Goal: Task Accomplishment & Management: Use online tool/utility

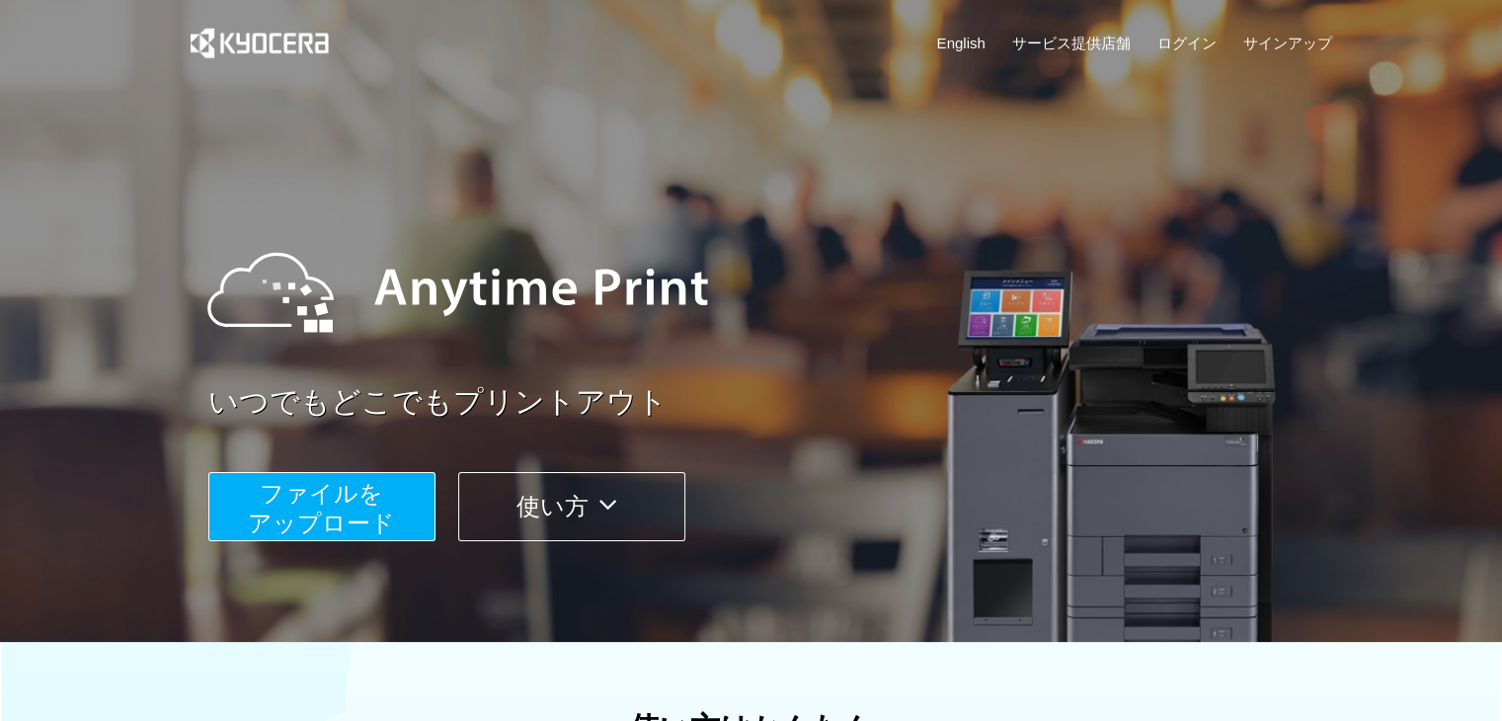
click at [321, 511] on span "ファイルを ​​アップロード" at bounding box center [321, 508] width 147 height 56
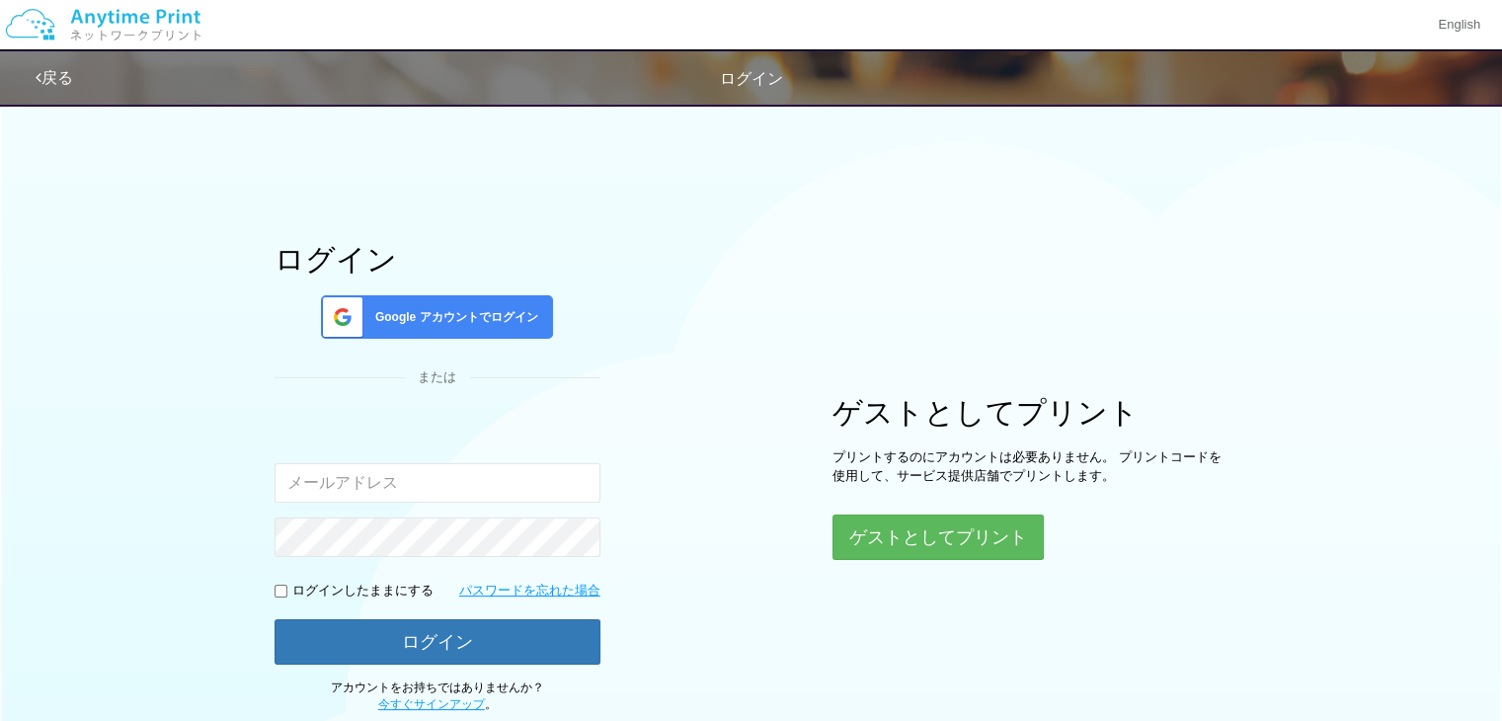
click at [487, 313] on span "Google アカウントでログイン" at bounding box center [452, 317] width 171 height 17
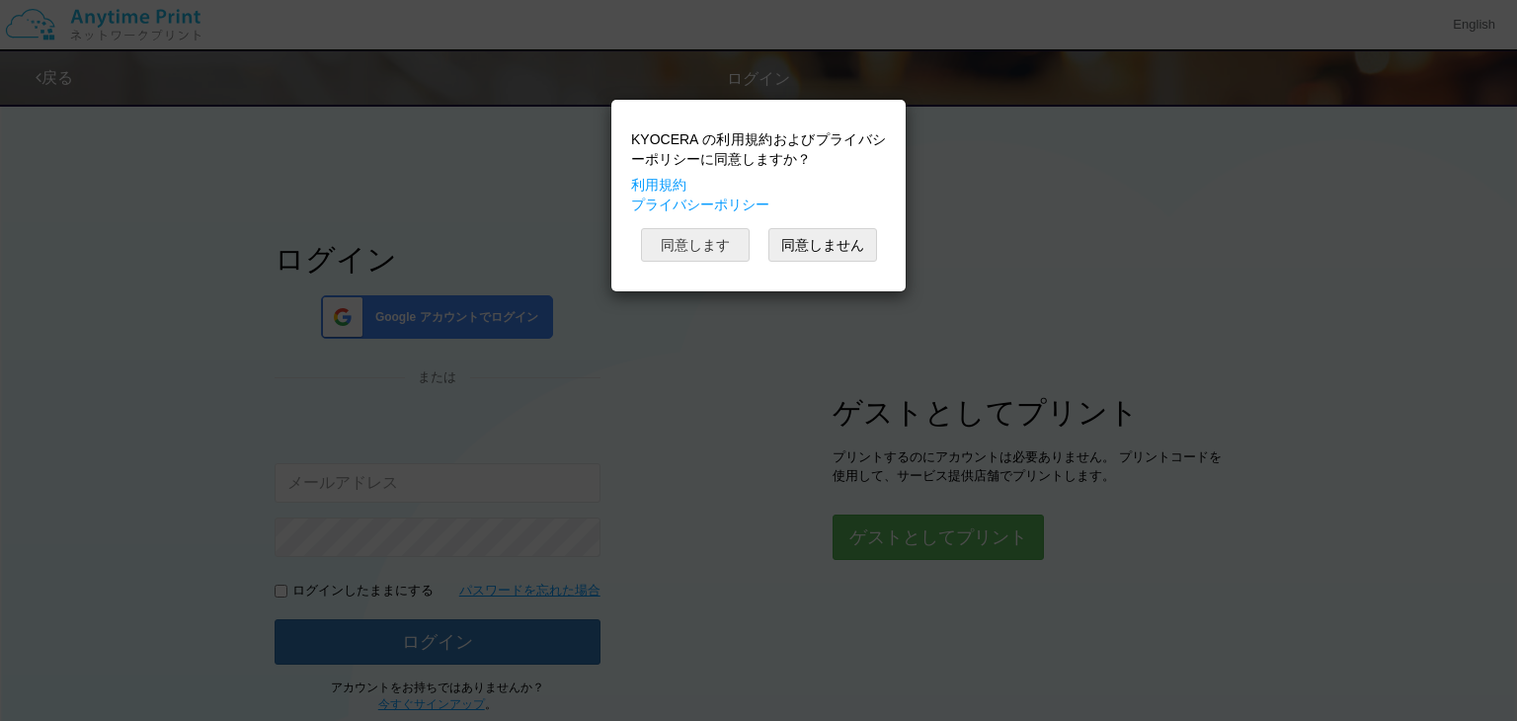
click at [712, 254] on button "同意します" at bounding box center [695, 245] width 109 height 34
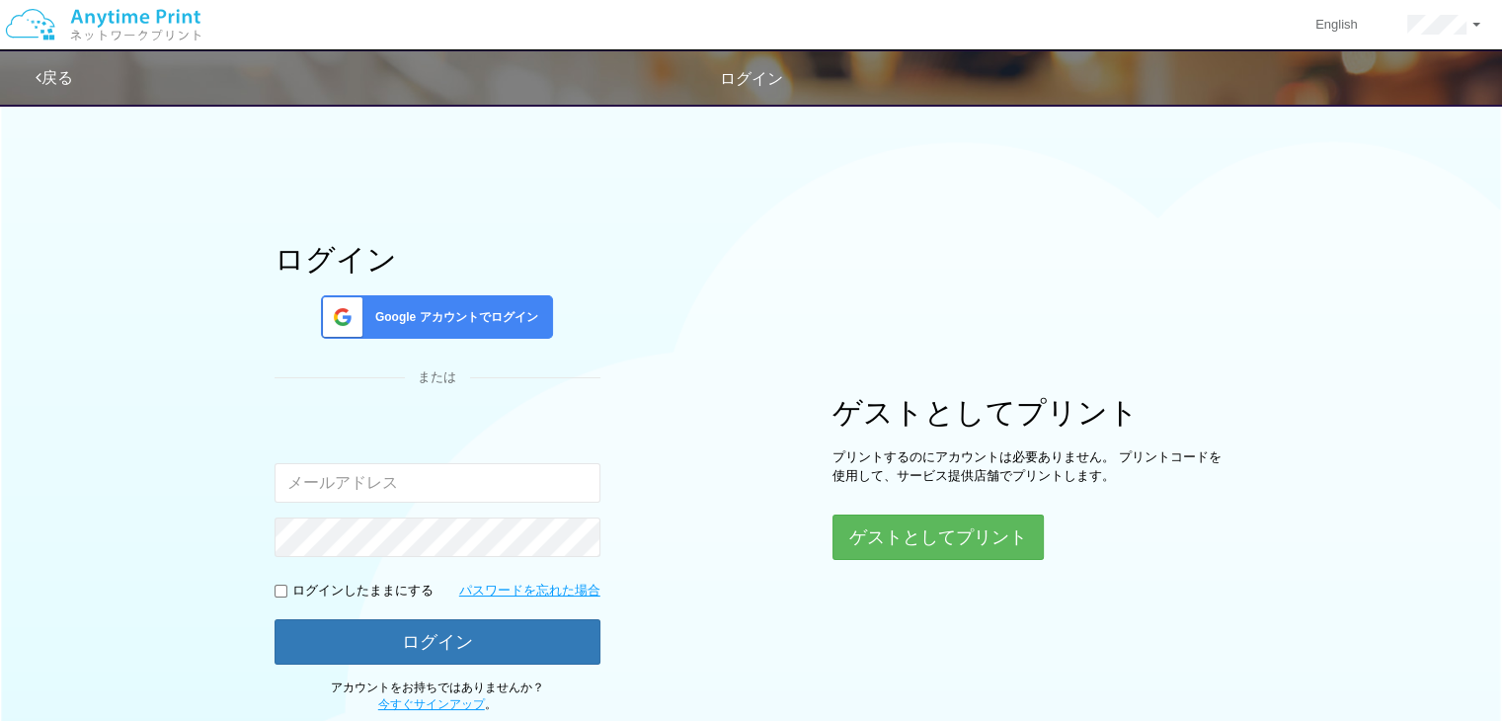
click at [640, 353] on div "ログイン Google アカウントでログイン または 入力されたメールアドレスまたはパスワードが正しくありません。 ログインしたままにする パスワードを忘れた…" at bounding box center [751, 403] width 1185 height 621
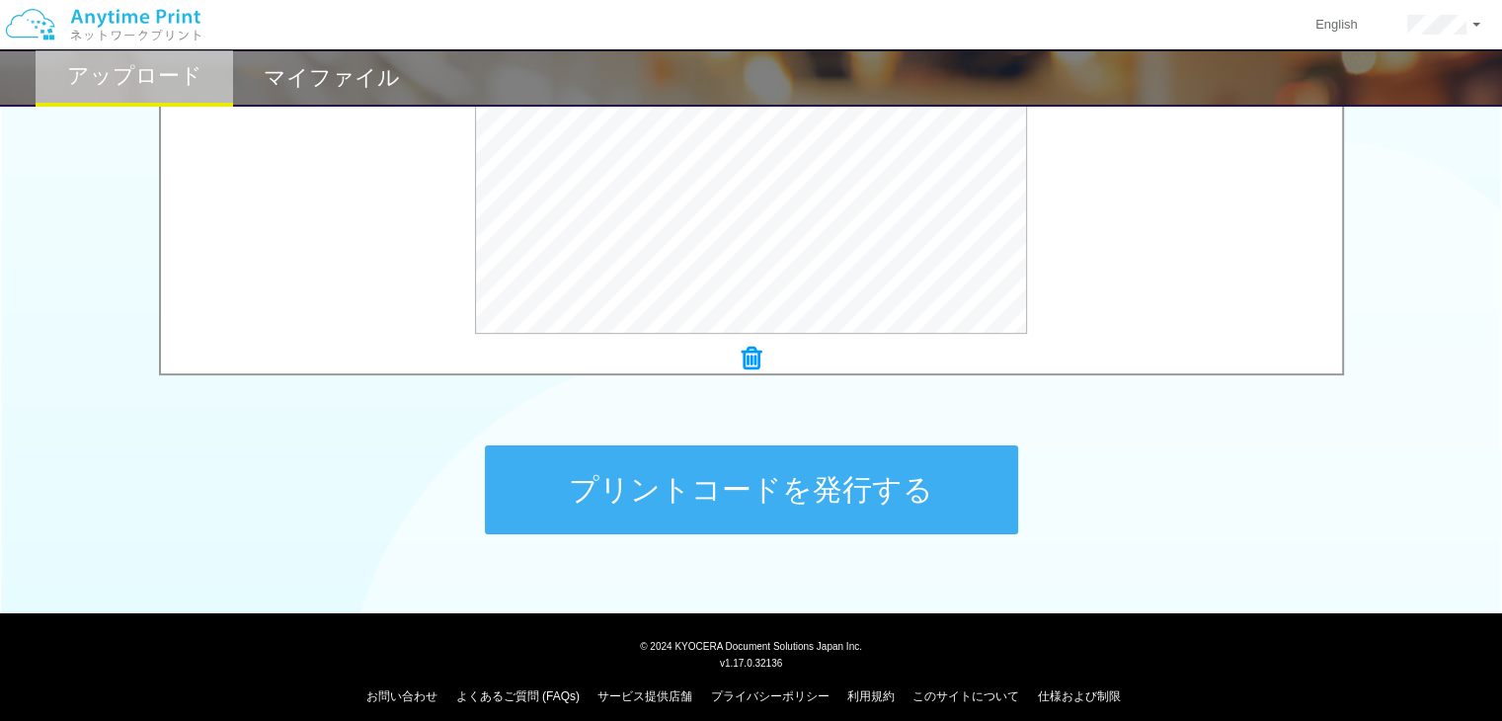
scroll to position [781, 0]
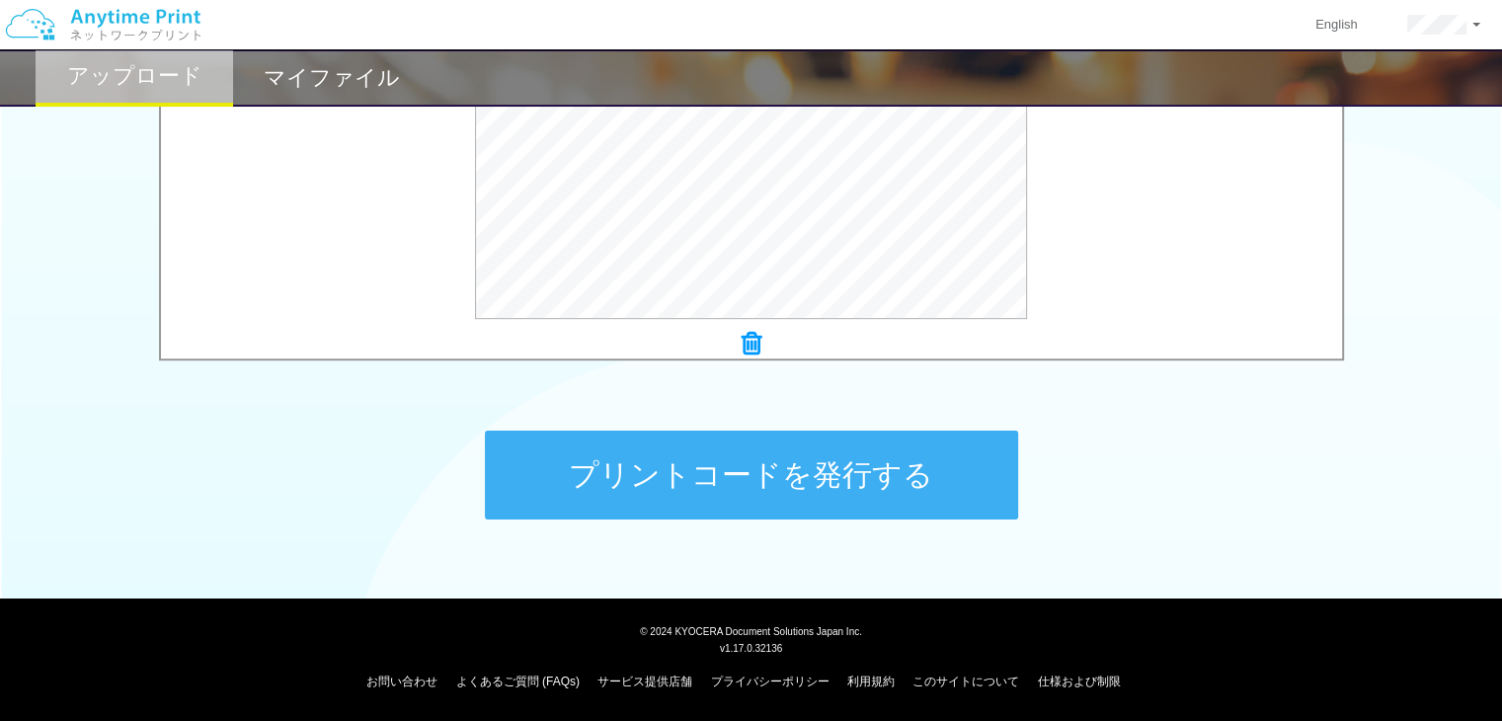
click at [784, 479] on button "プリントコードを発行する" at bounding box center [751, 475] width 533 height 89
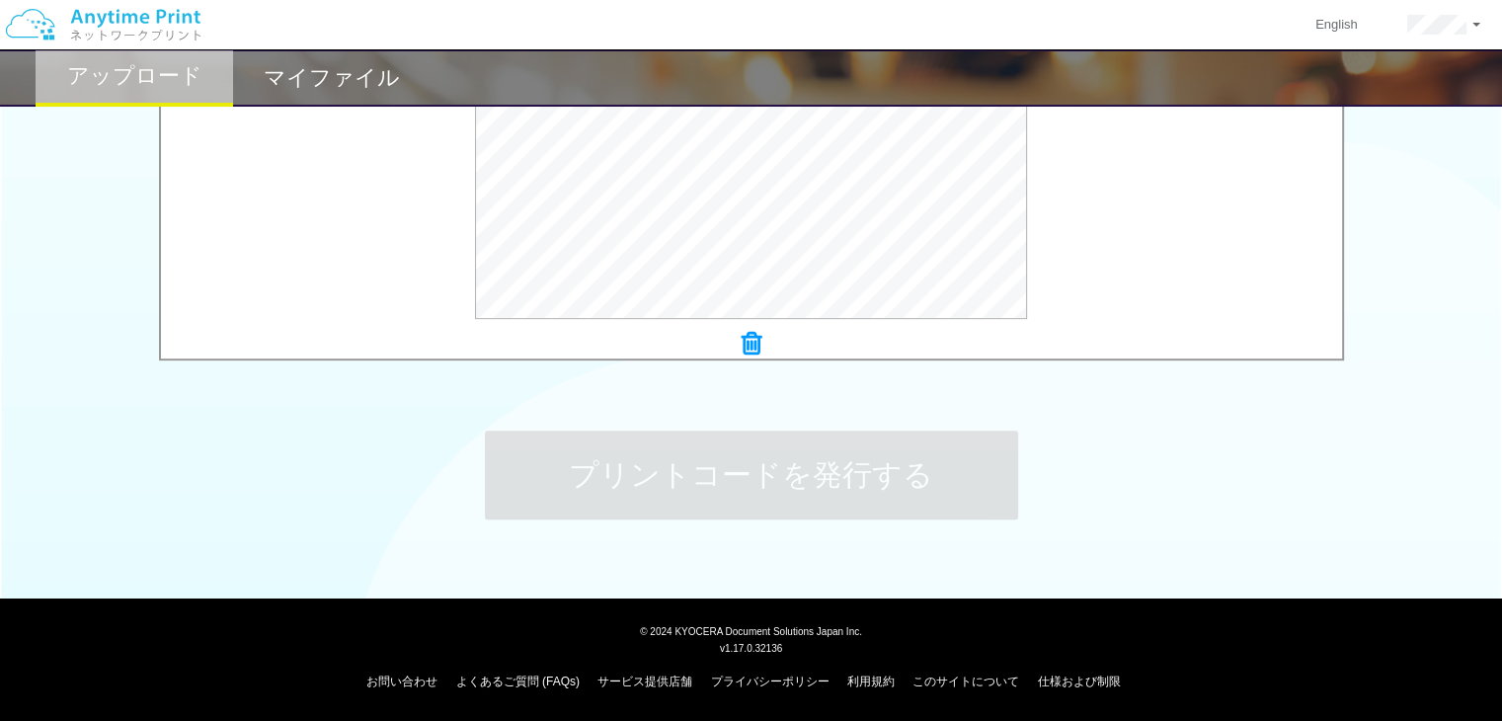
scroll to position [0, 0]
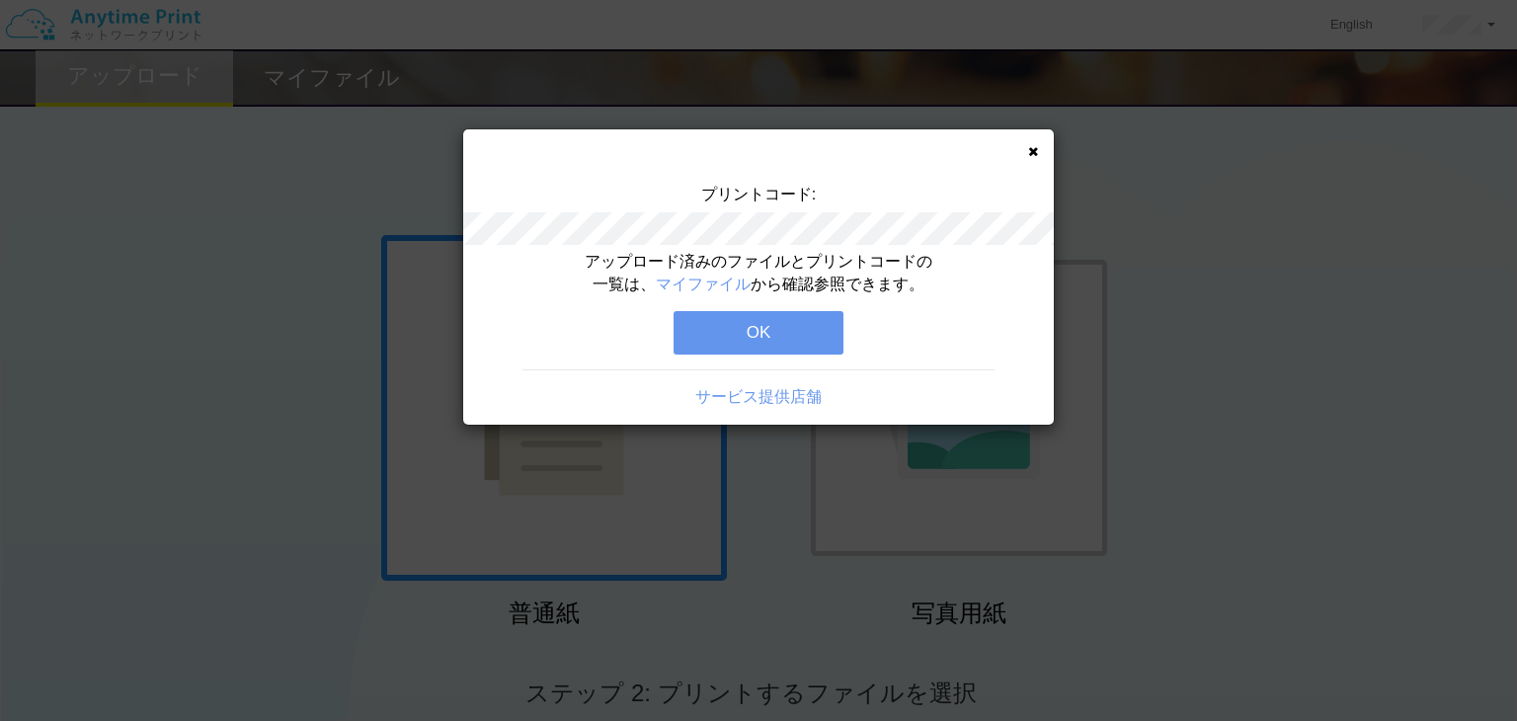
click at [789, 331] on button "OK" at bounding box center [758, 332] width 170 height 43
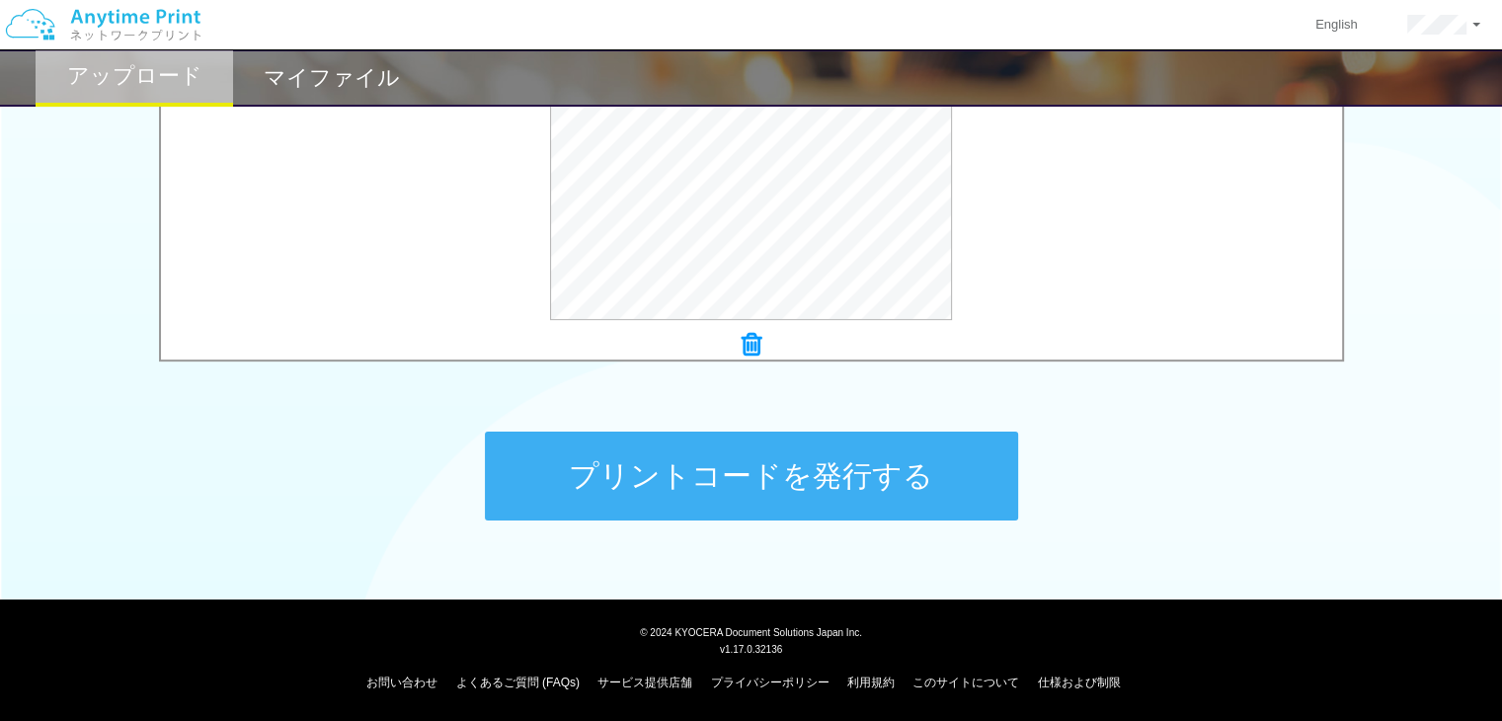
scroll to position [781, 0]
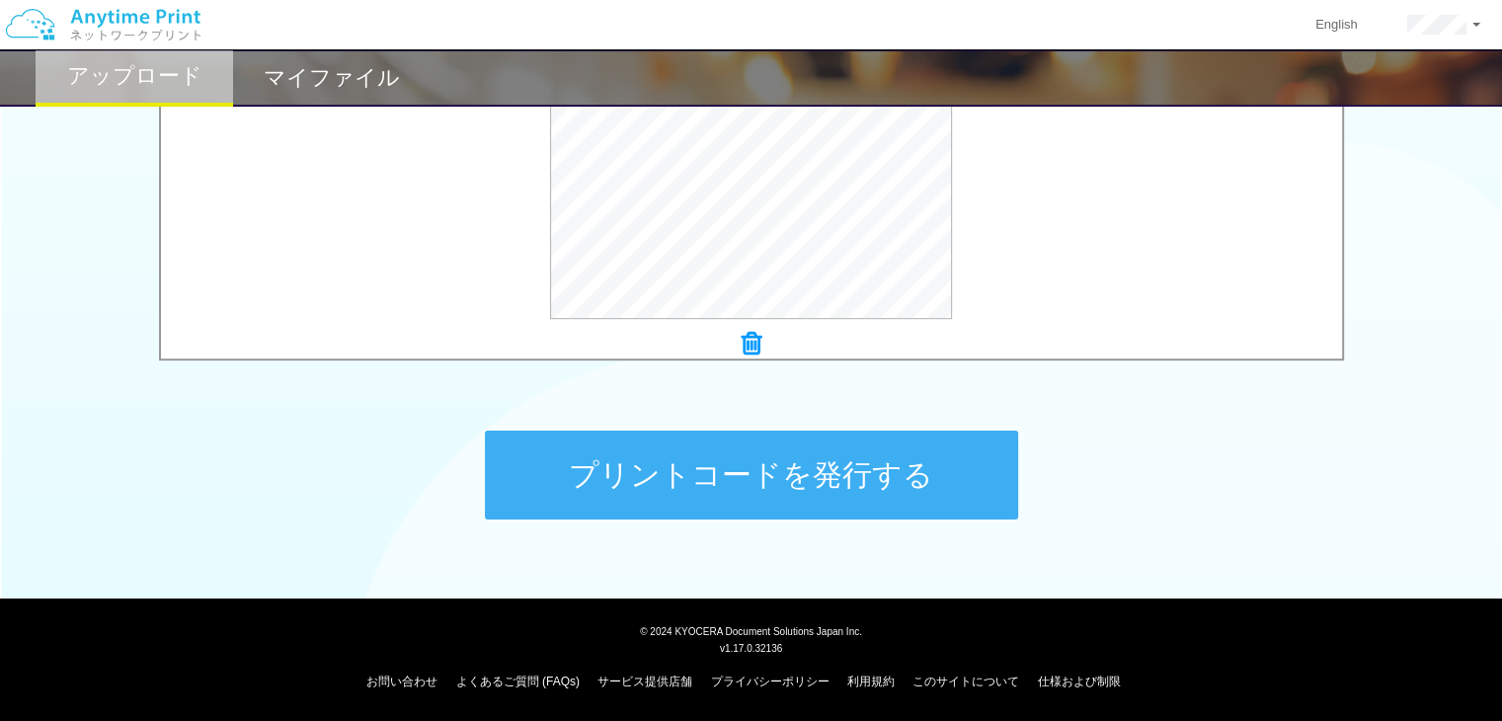
click at [637, 469] on button "プリントコードを発行する" at bounding box center [751, 475] width 533 height 89
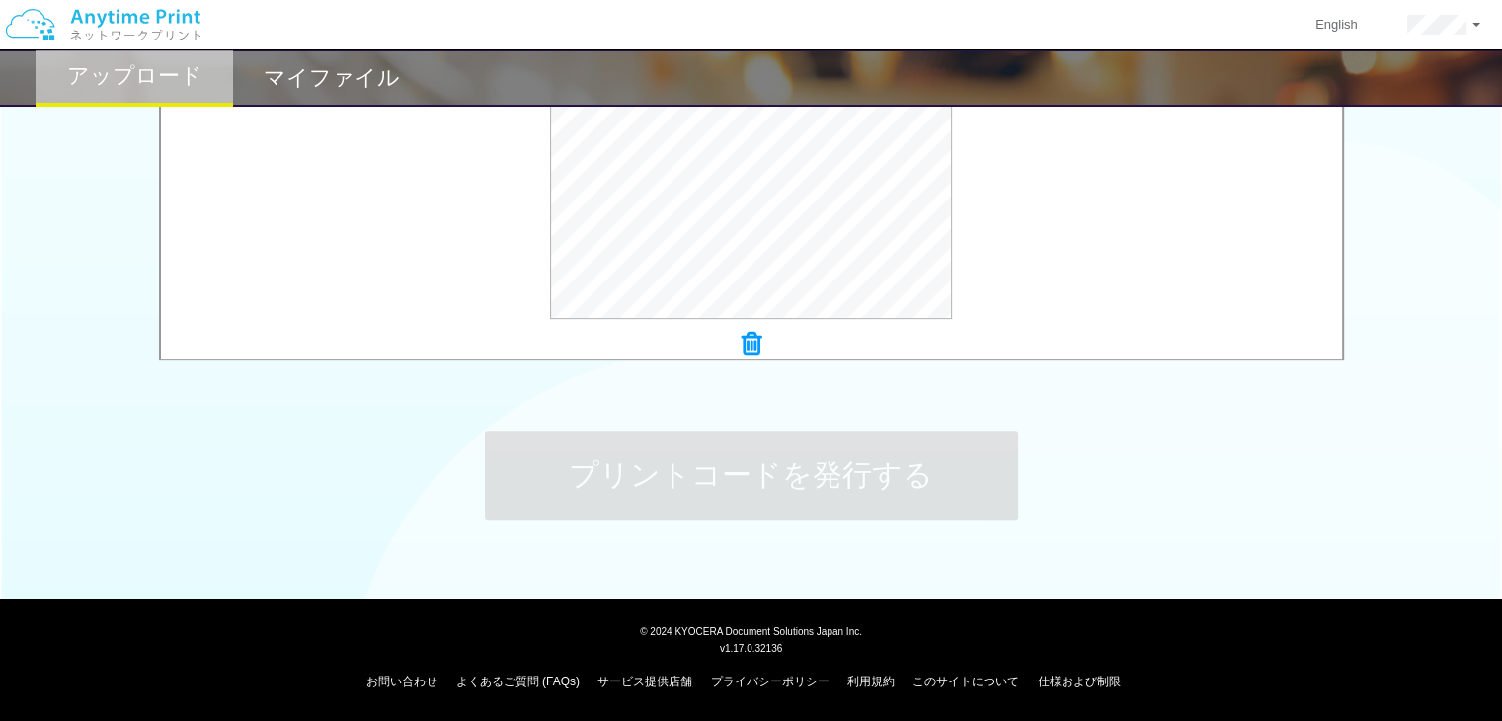
scroll to position [0, 0]
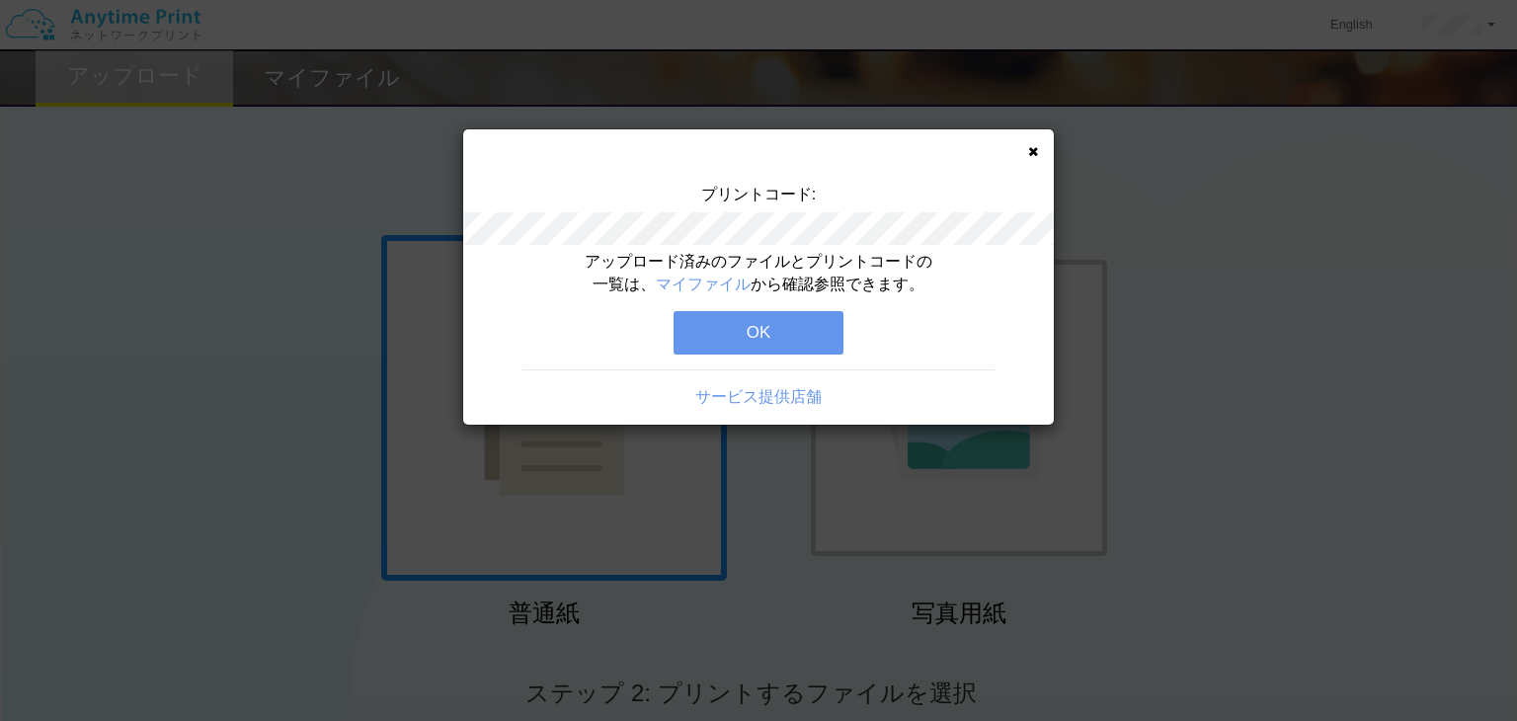
click at [764, 343] on button "OK" at bounding box center [758, 332] width 170 height 43
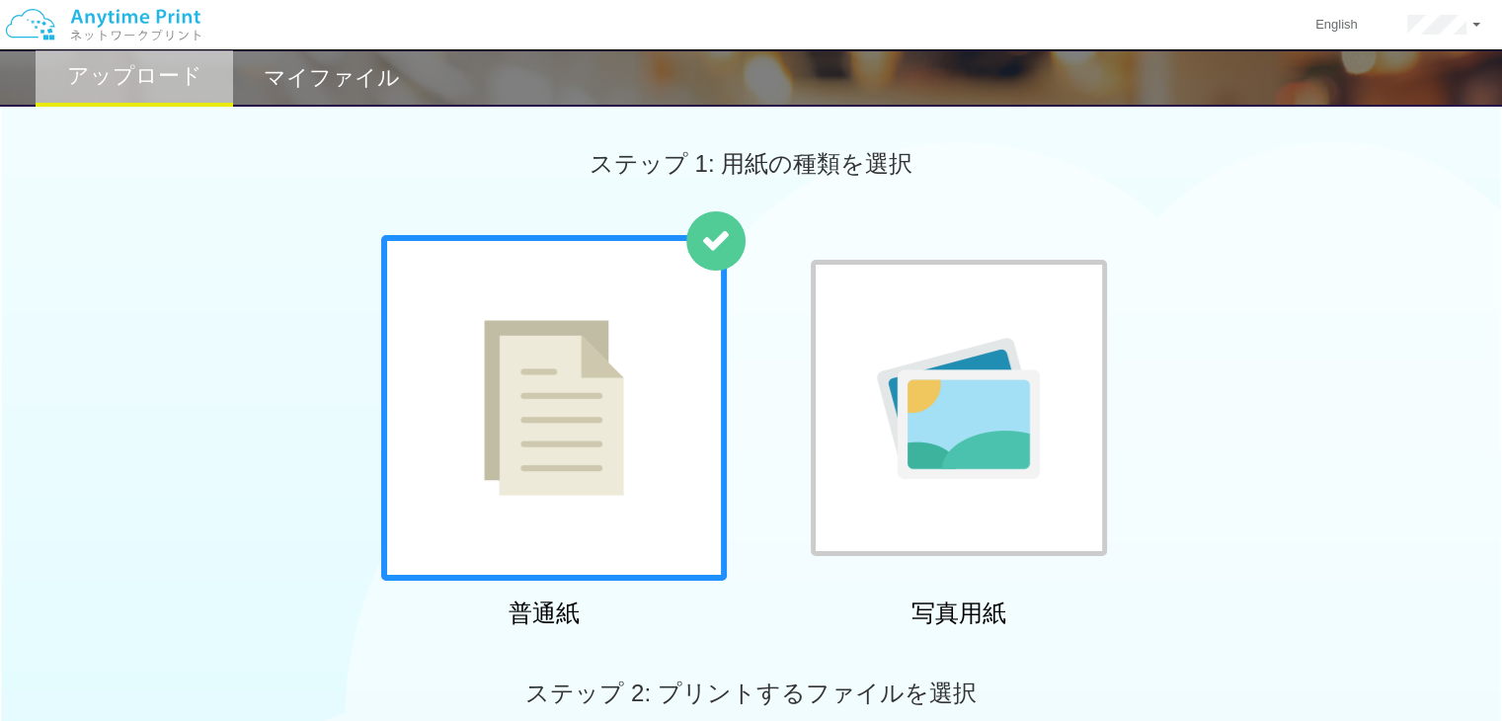
click at [349, 59] on div "マイファイル" at bounding box center [331, 77] width 197 height 57
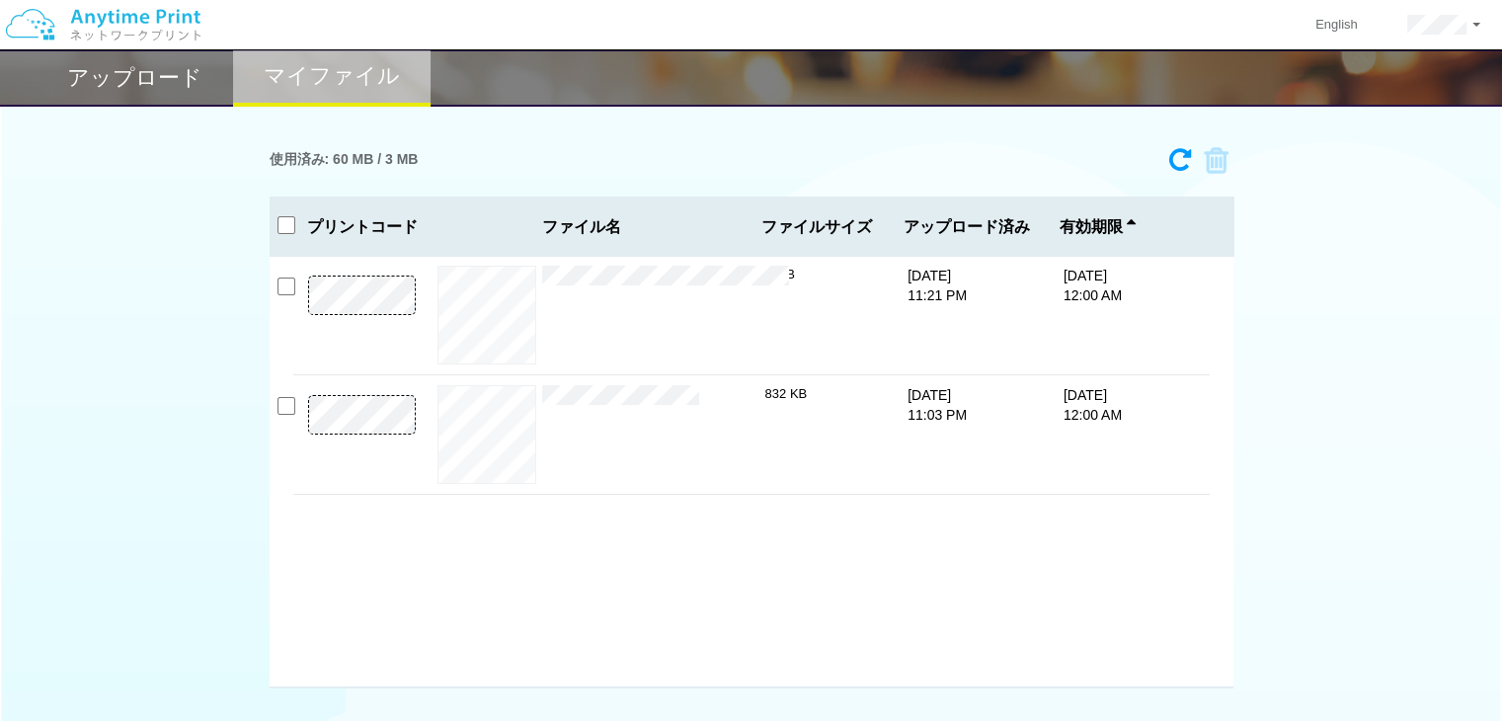
click at [162, 79] on h2 "アップロード" at bounding box center [134, 78] width 135 height 24
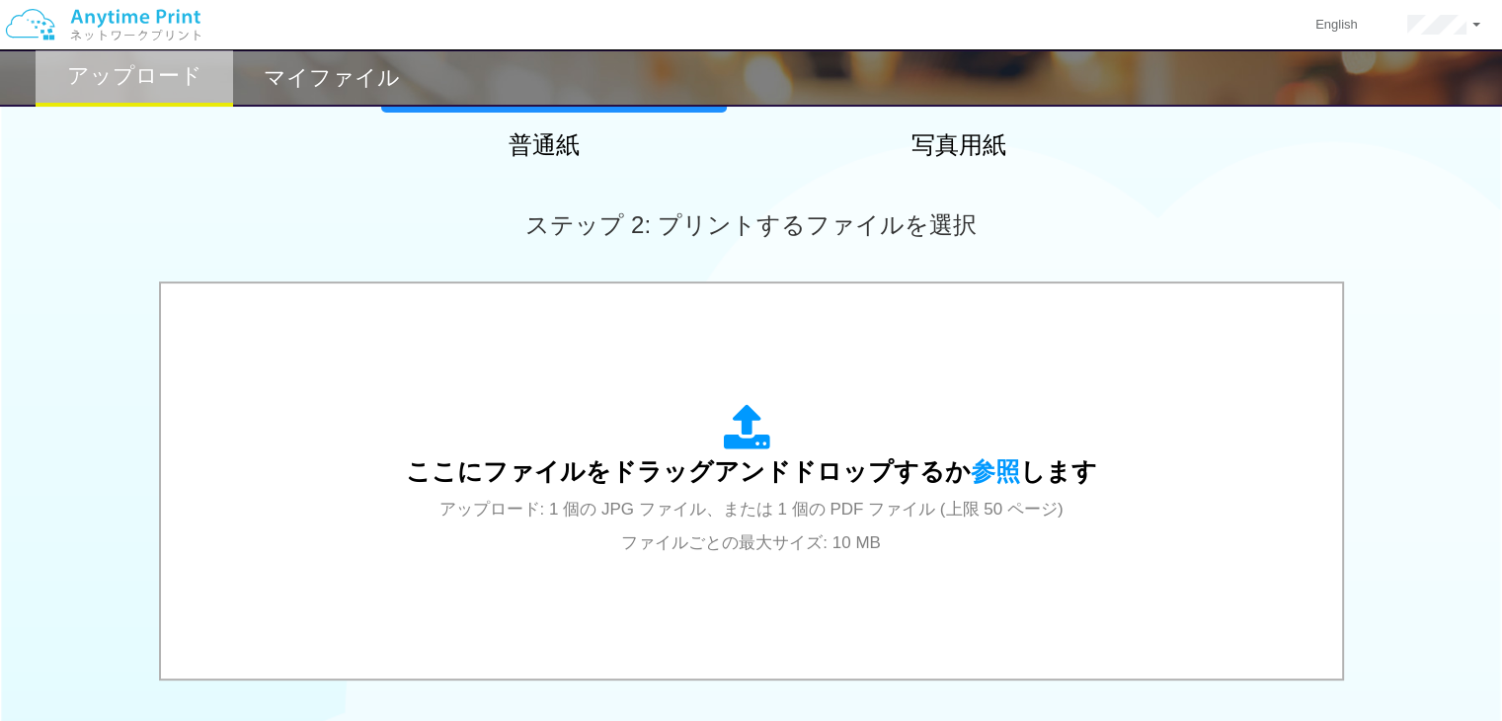
scroll to position [474, 0]
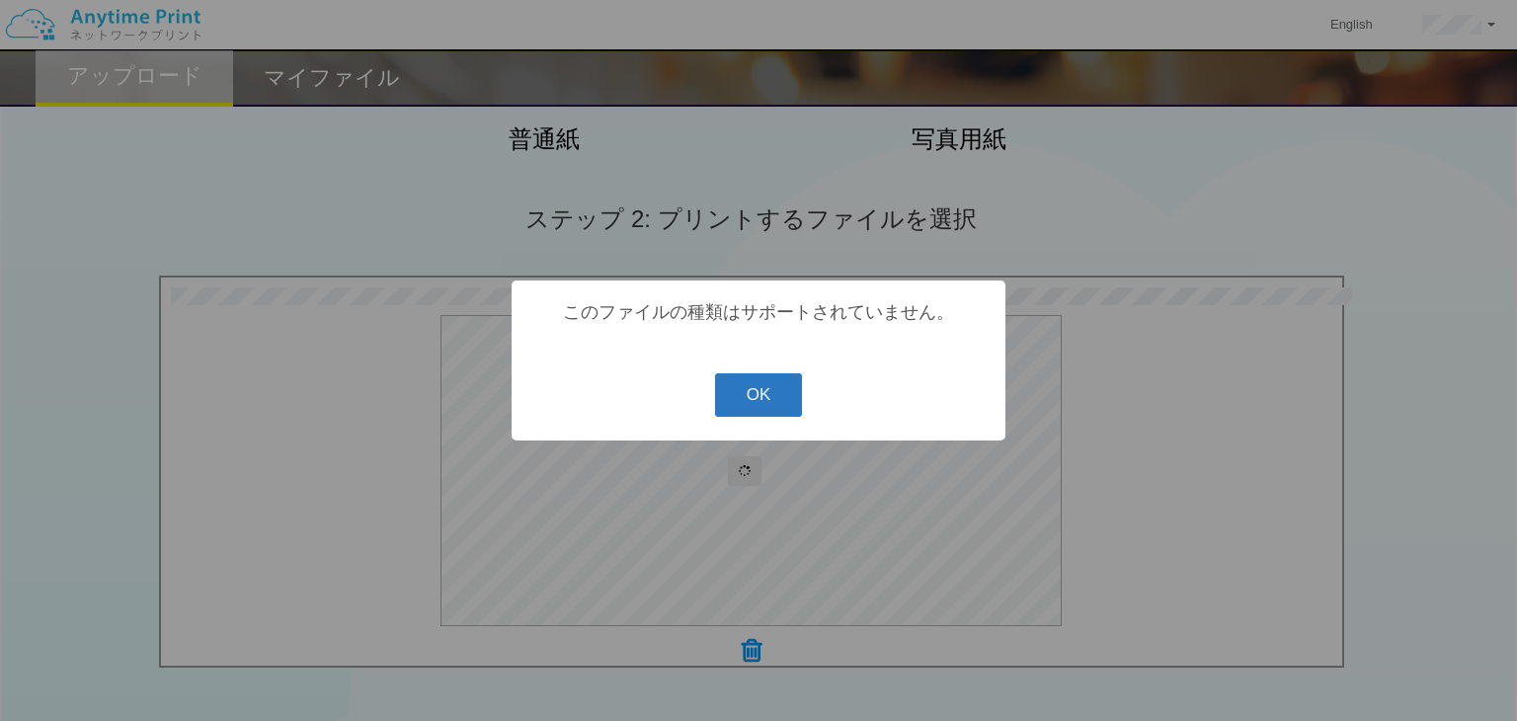
click at [785, 400] on button "OK" at bounding box center [759, 394] width 88 height 43
